Goal: Check status: Check status

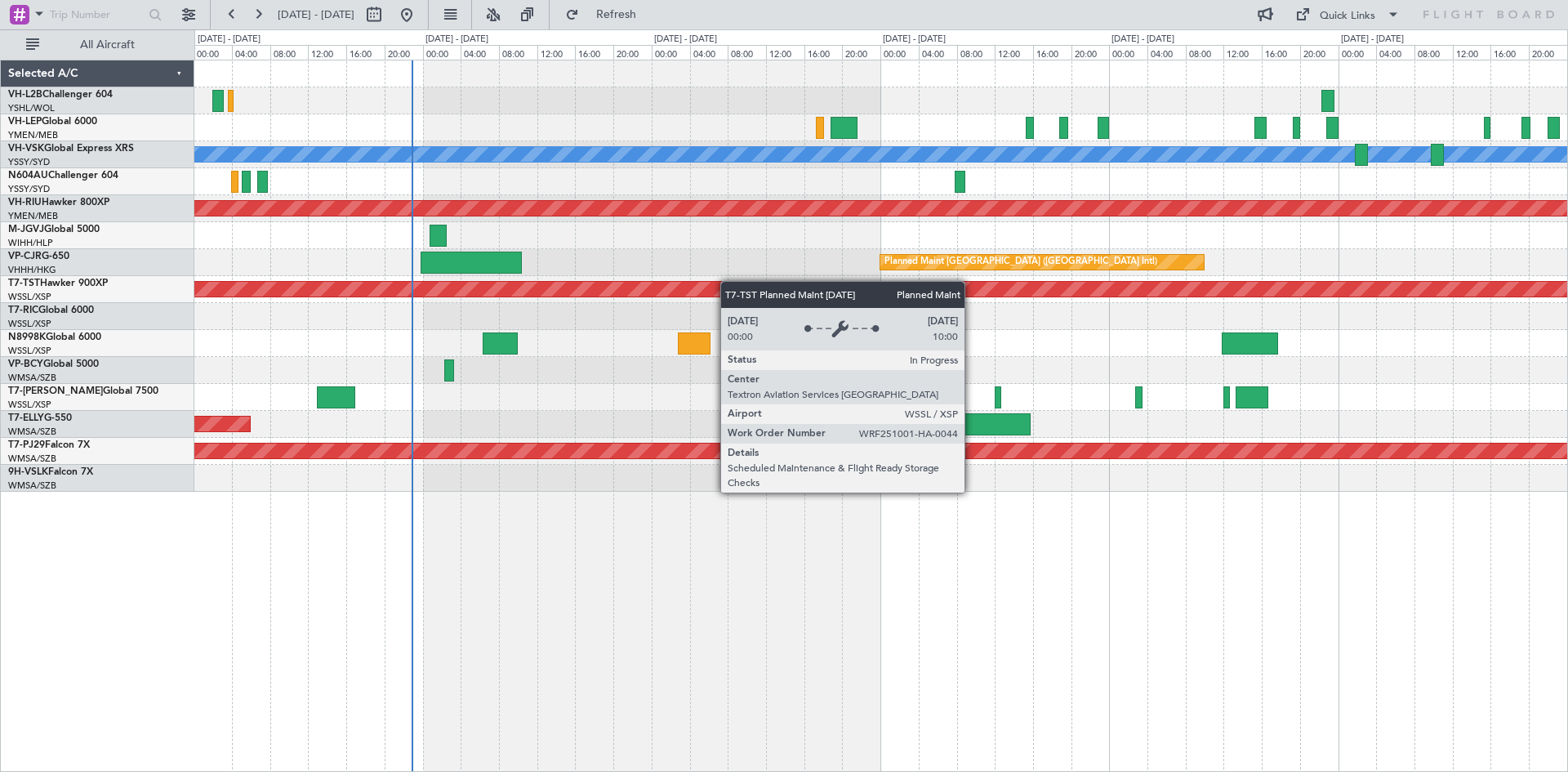
click at [624, 282] on div "[PERSON_NAME] Unplanned Maint Sydney ([PERSON_NAME] Intl) Planned Maint [GEOGRA…" at bounding box center [881, 277] width 1373 height 431
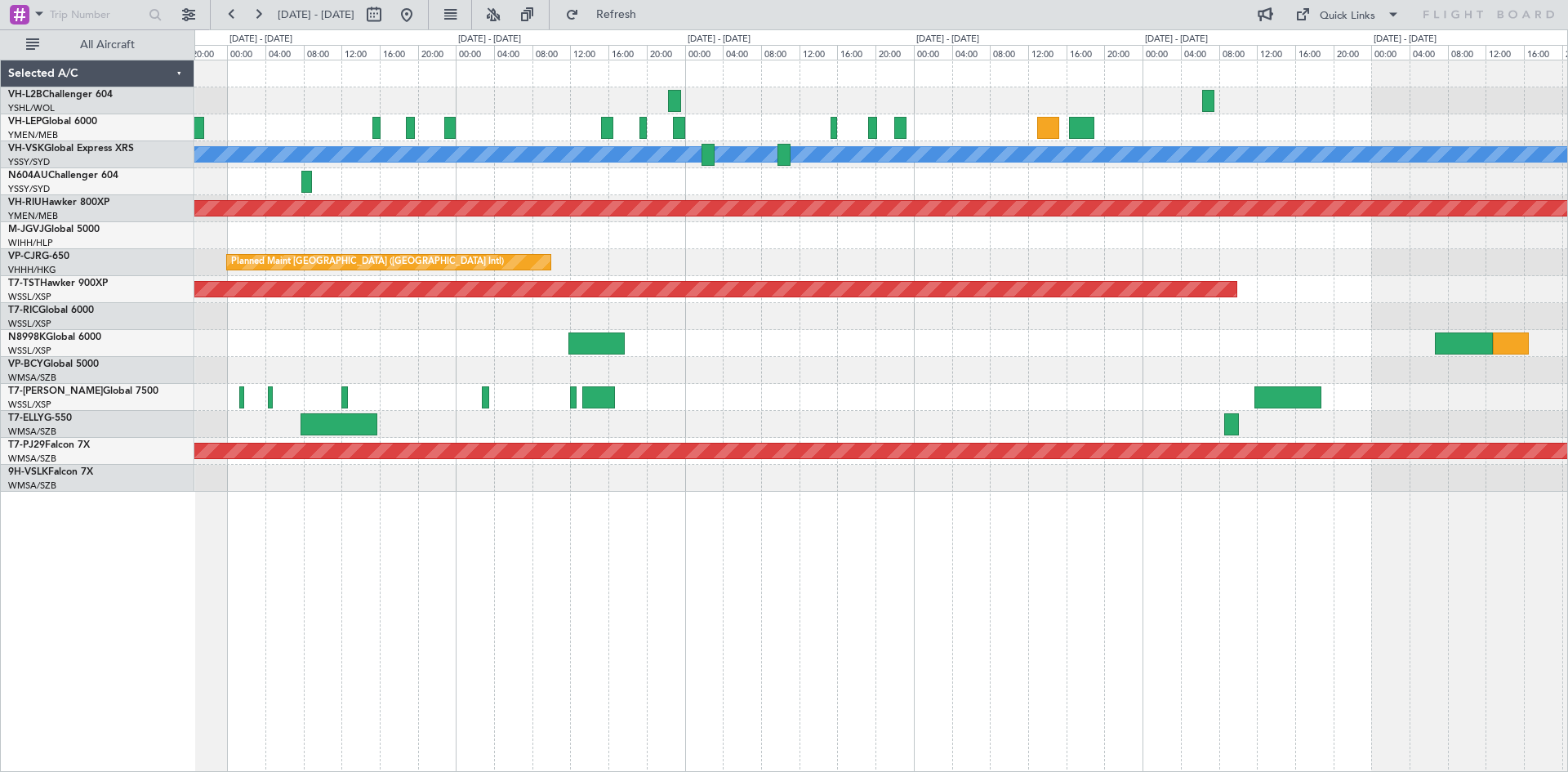
click at [673, 281] on div "[PERSON_NAME] Planned Maint [GEOGRAPHIC_DATA] ([GEOGRAPHIC_DATA]) Planned Maint…" at bounding box center [881, 277] width 1373 height 431
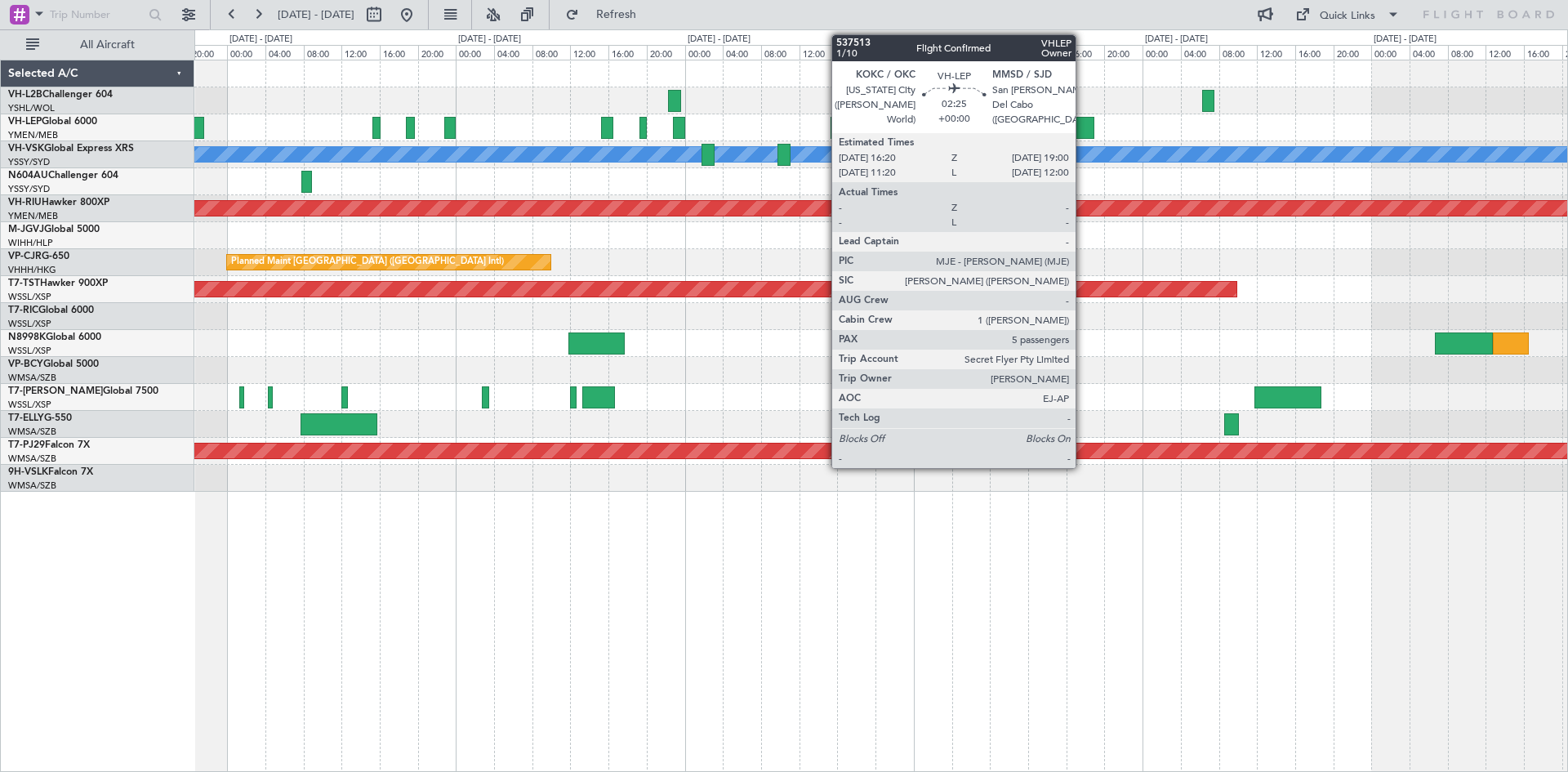
click at [1083, 140] on div at bounding box center [881, 128] width 1373 height 27
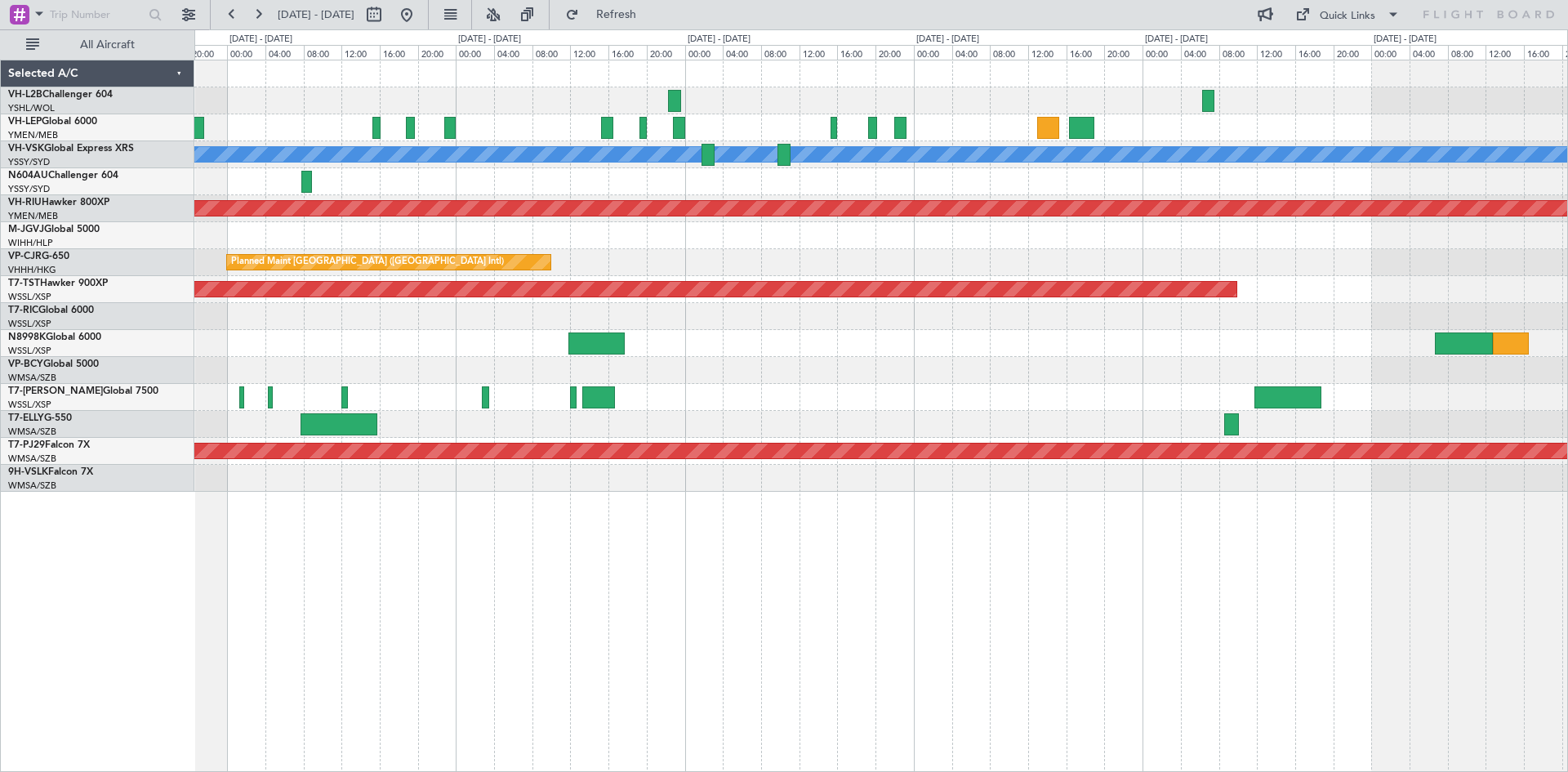
click at [1086, 141] on div at bounding box center [881, 128] width 1373 height 27
click at [1086, 135] on div at bounding box center [1082, 128] width 26 height 22
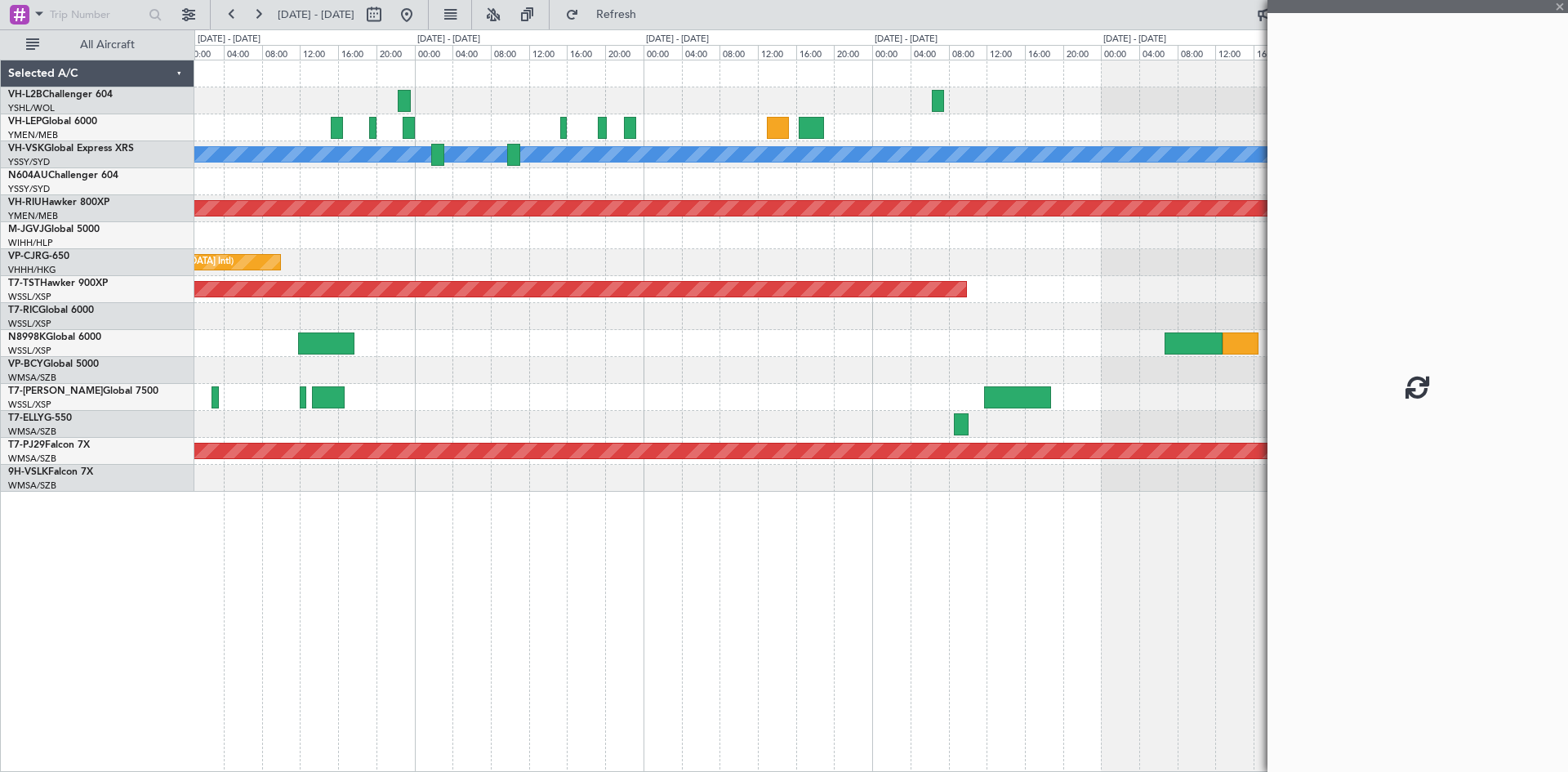
click at [857, 240] on div at bounding box center [881, 236] width 1373 height 27
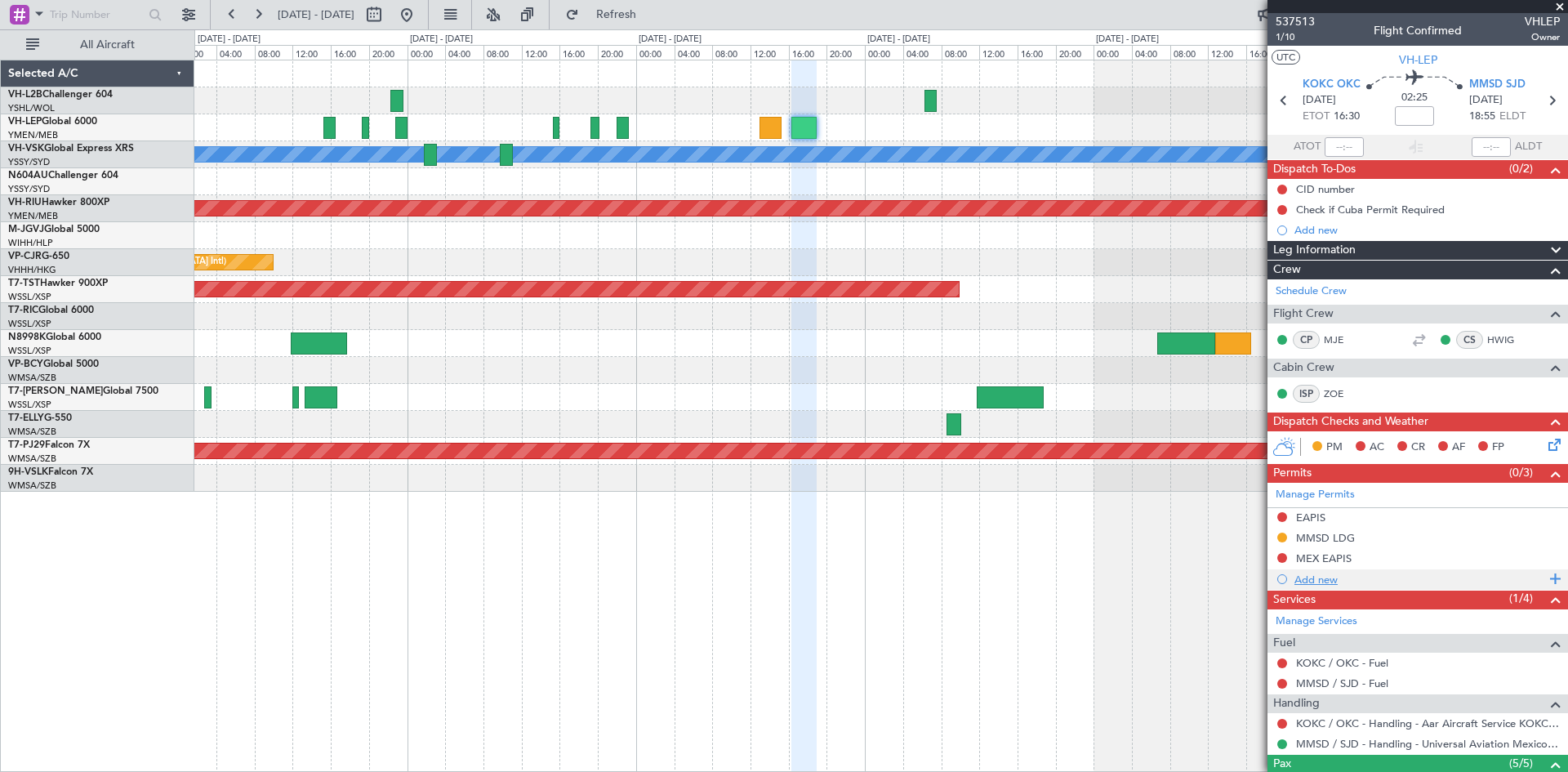
scroll to position [212, 0]
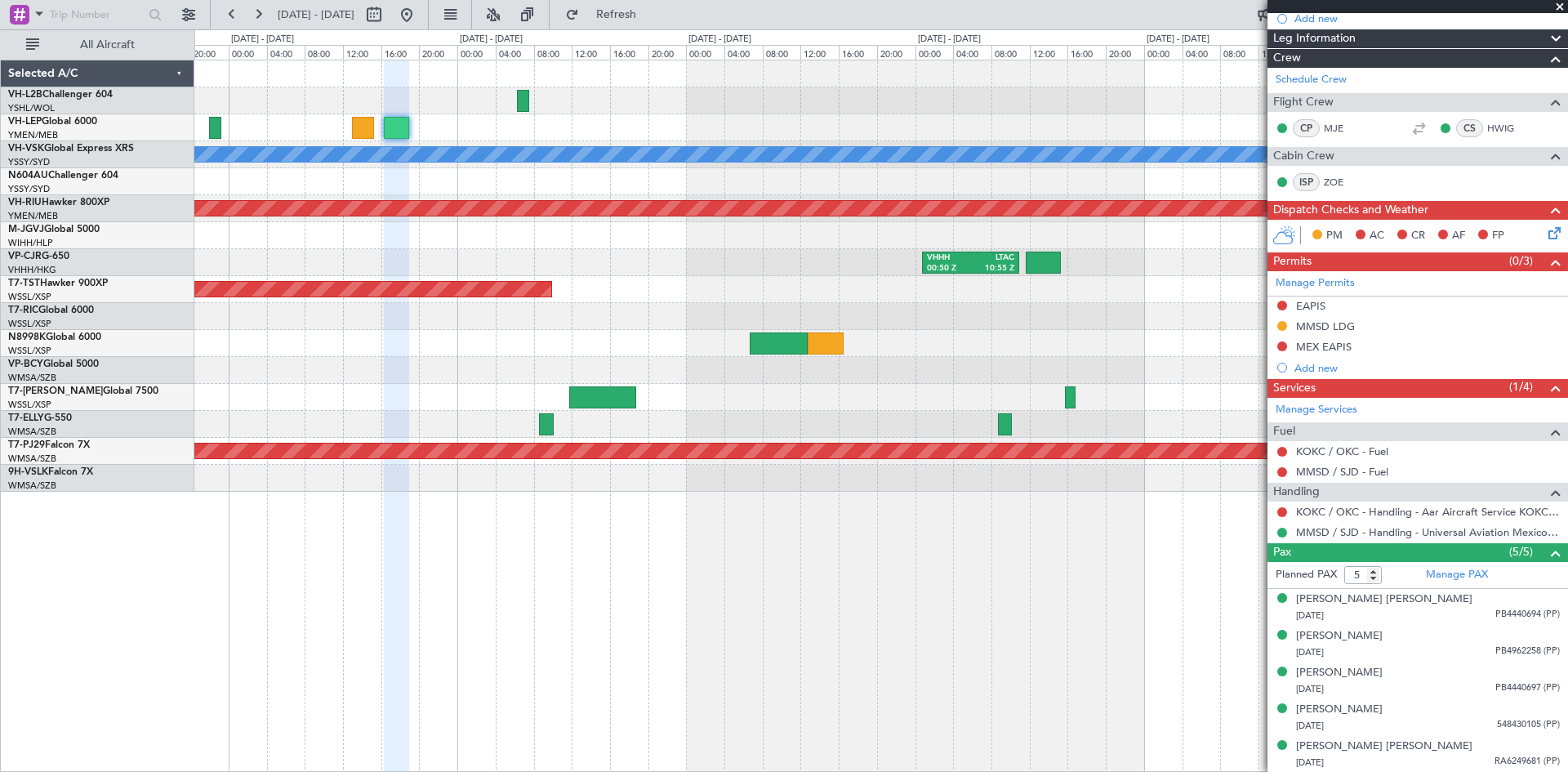
click at [695, 123] on div "[PERSON_NAME] Planned Maint [GEOGRAPHIC_DATA] ([GEOGRAPHIC_DATA]) VHHH 00:50 Z …" at bounding box center [881, 277] width 1373 height 431
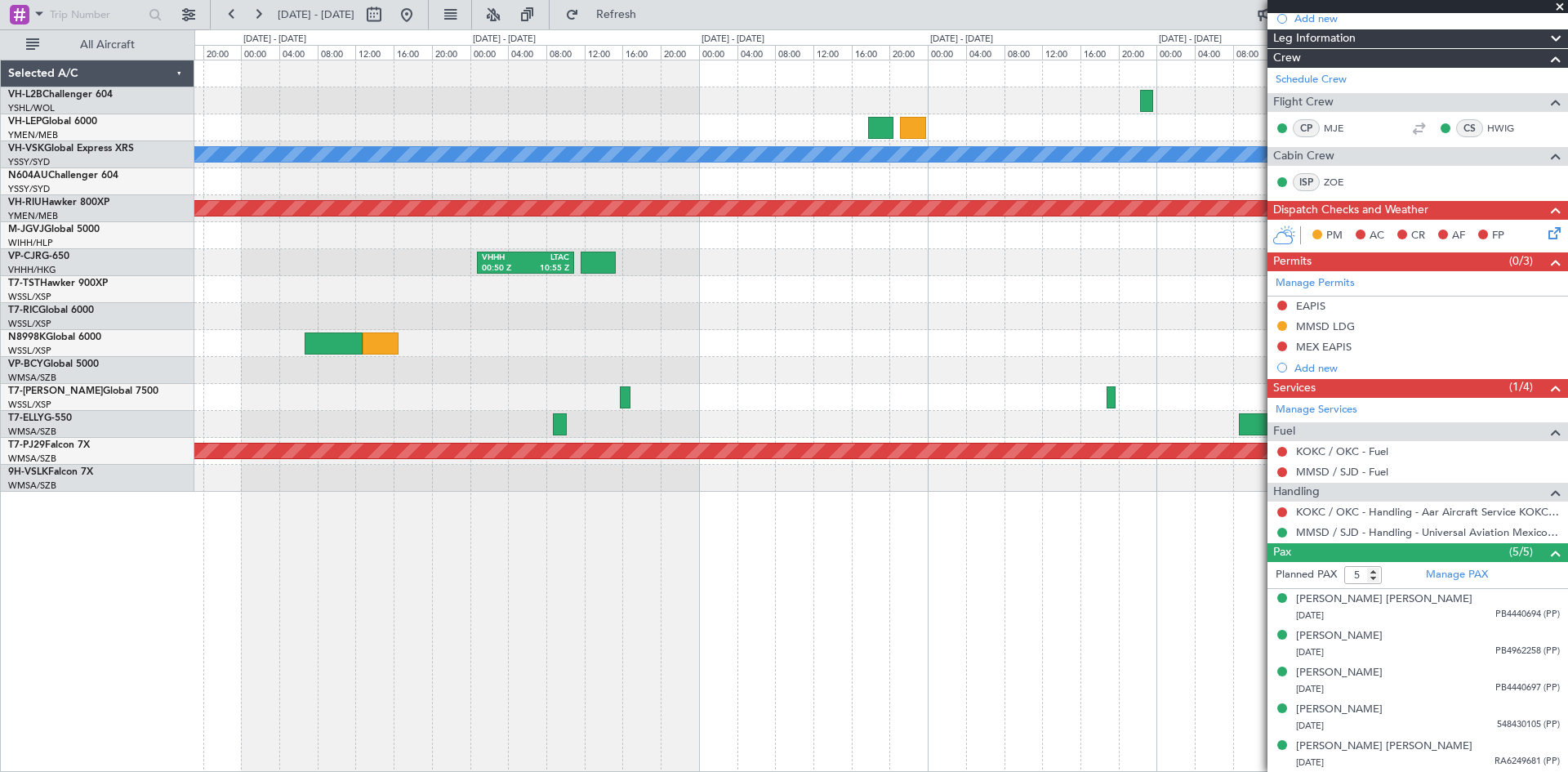
click at [686, 124] on div at bounding box center [881, 128] width 1373 height 27
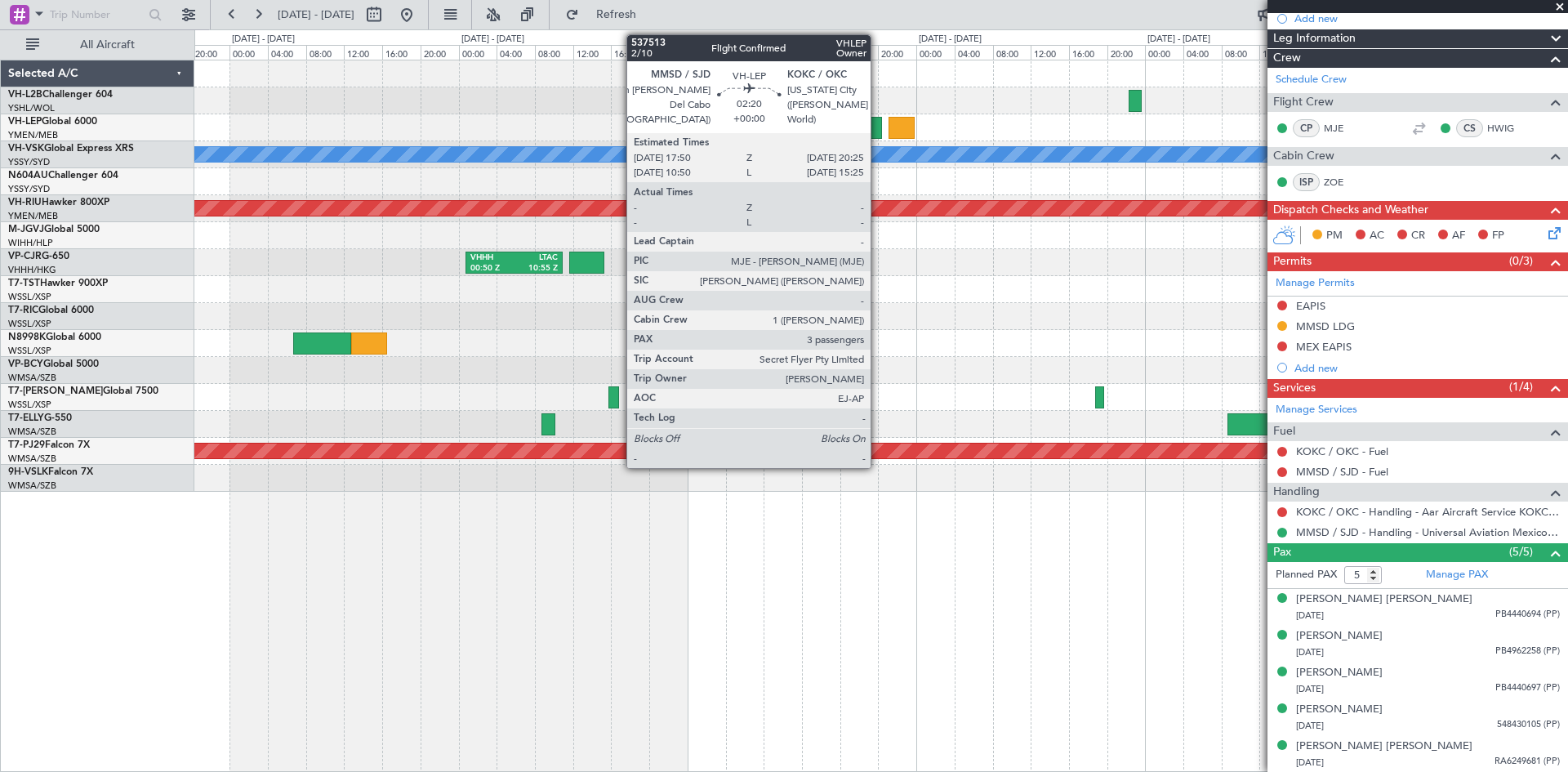
click at [878, 127] on div at bounding box center [869, 128] width 25 height 22
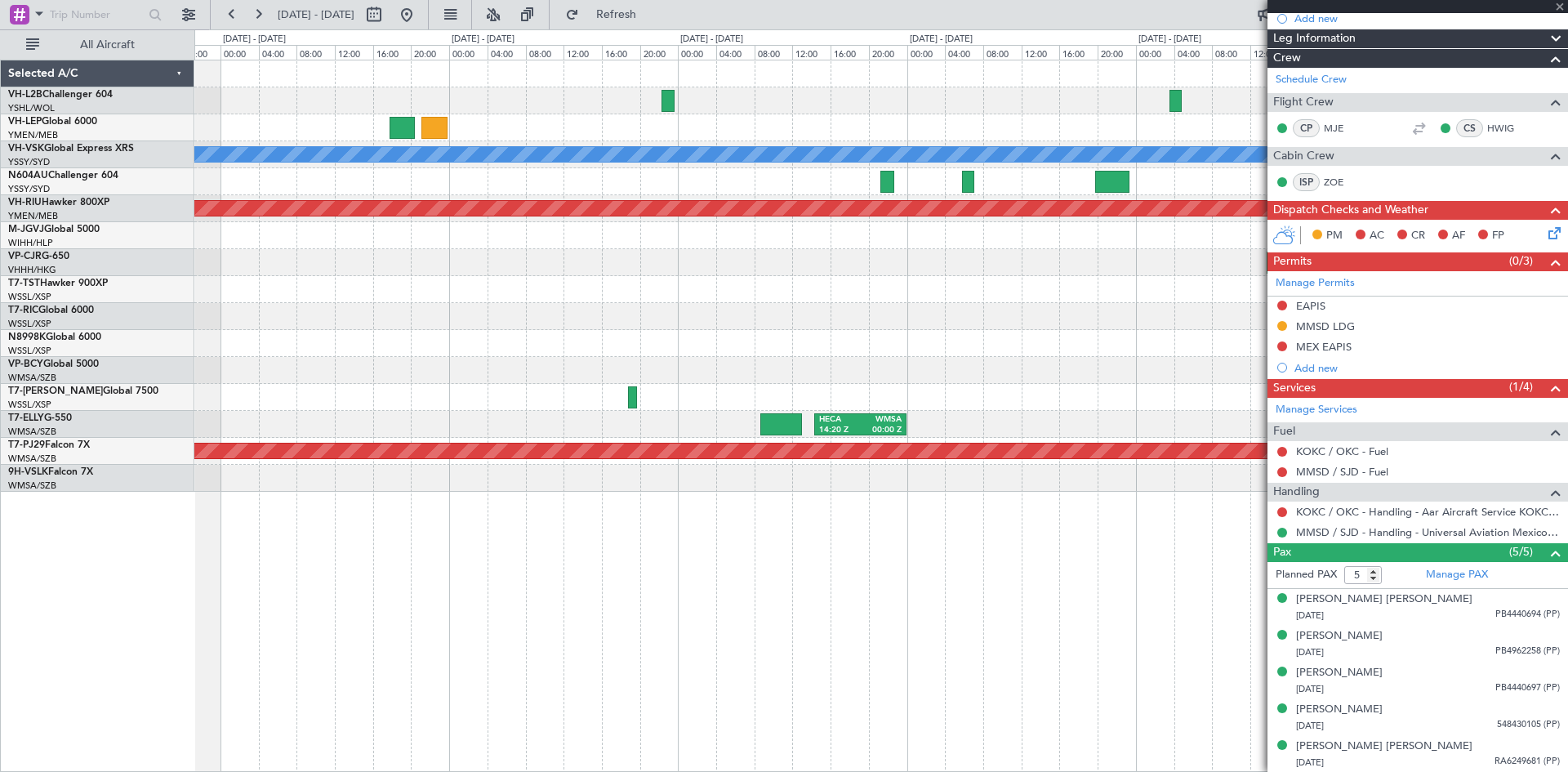
click at [595, 301] on div at bounding box center [881, 290] width 1373 height 27
type input "3"
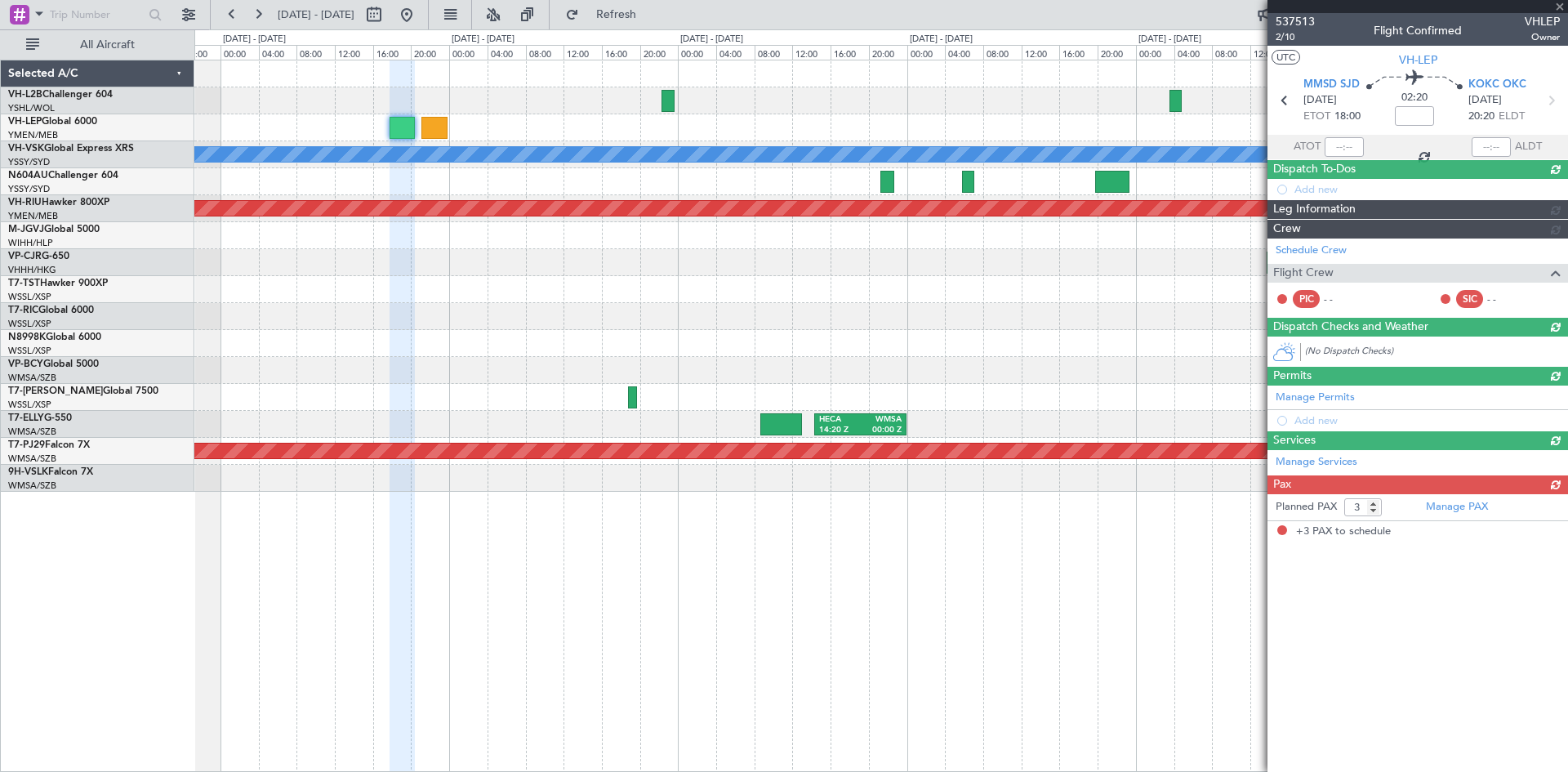
scroll to position [0, 0]
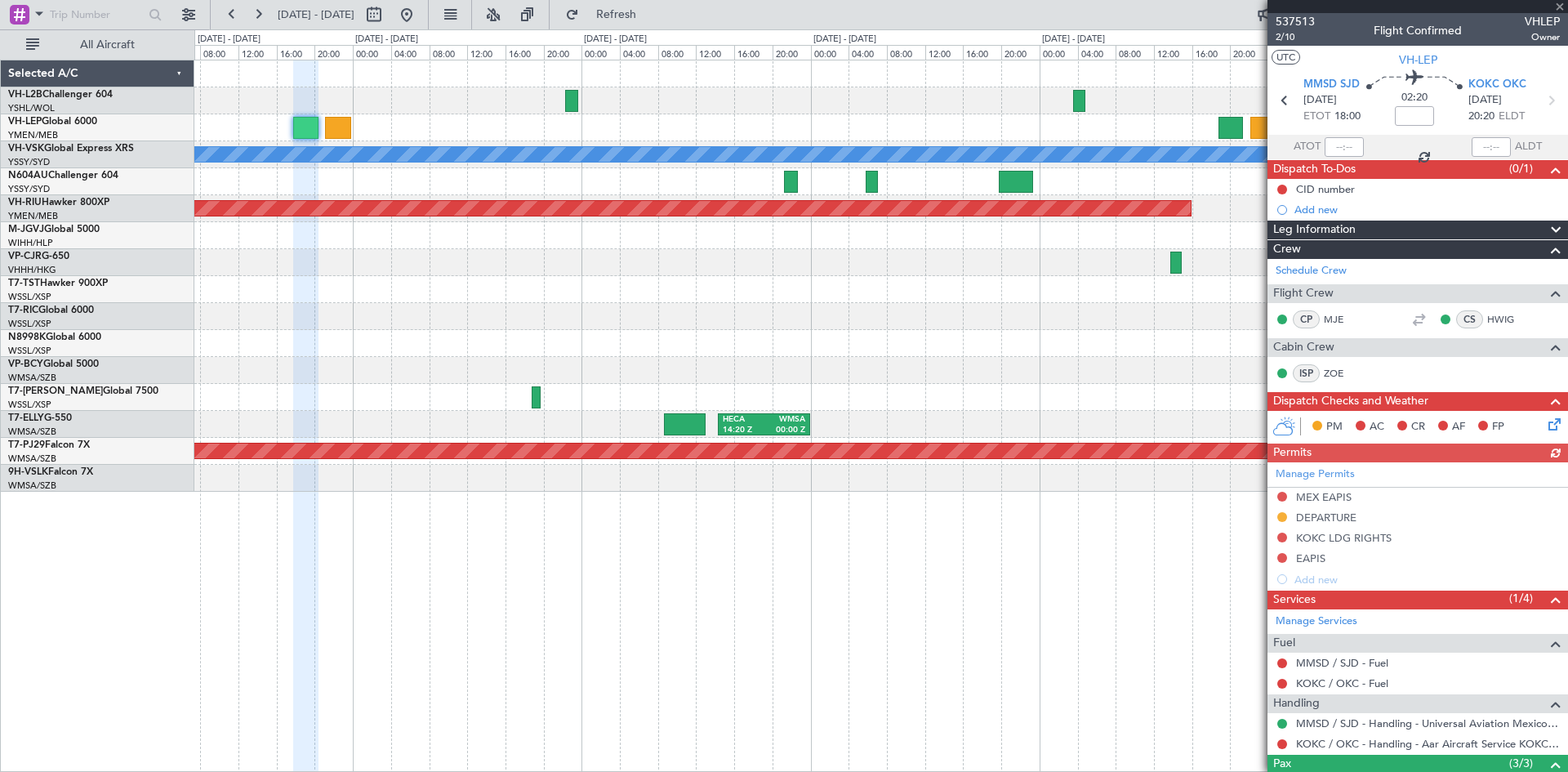
click at [986, 327] on div at bounding box center [881, 317] width 1373 height 27
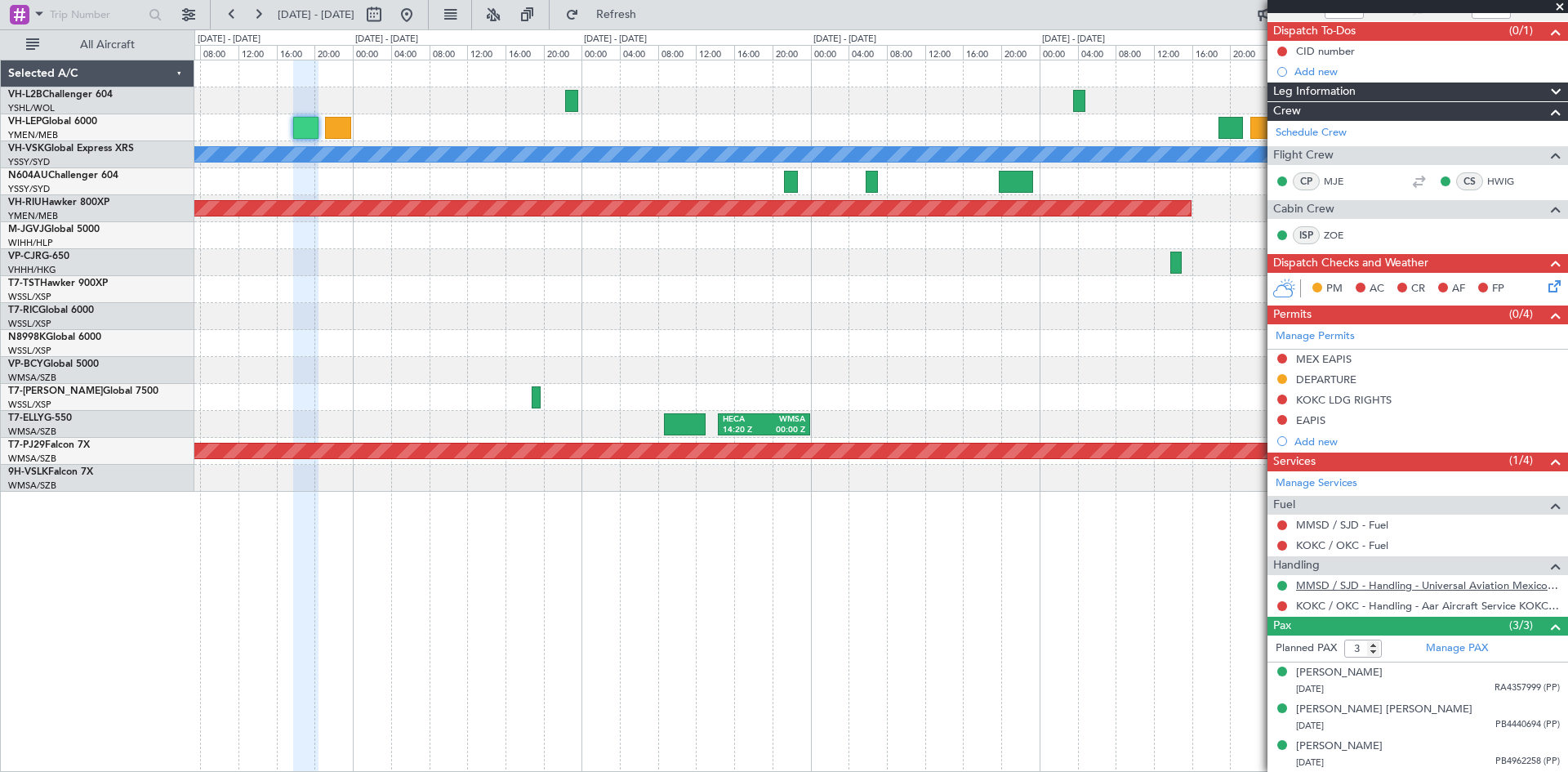
click at [1314, 587] on link "MMSD / SJD - Handling - Universal Aviation Mexico MMSD / SJD" at bounding box center [1428, 585] width 263 height 14
